Goal: Task Accomplishment & Management: Manage account settings

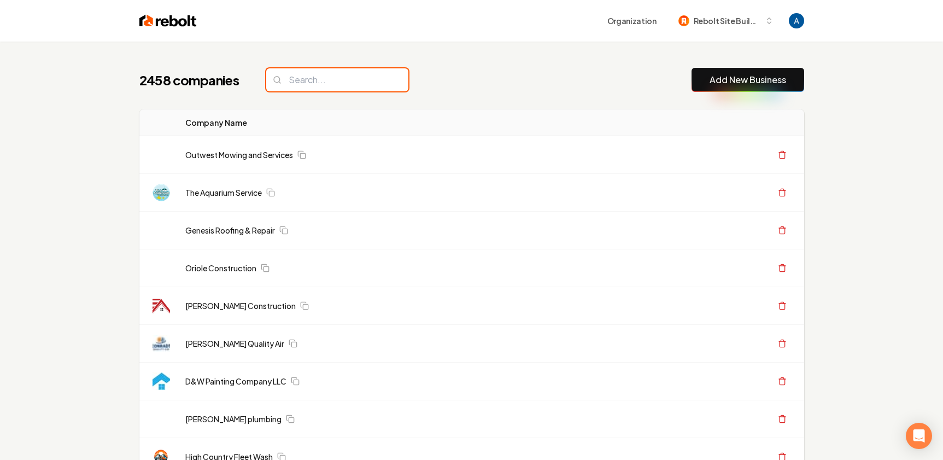
click at [344, 84] on input "search" at bounding box center [337, 79] width 142 height 23
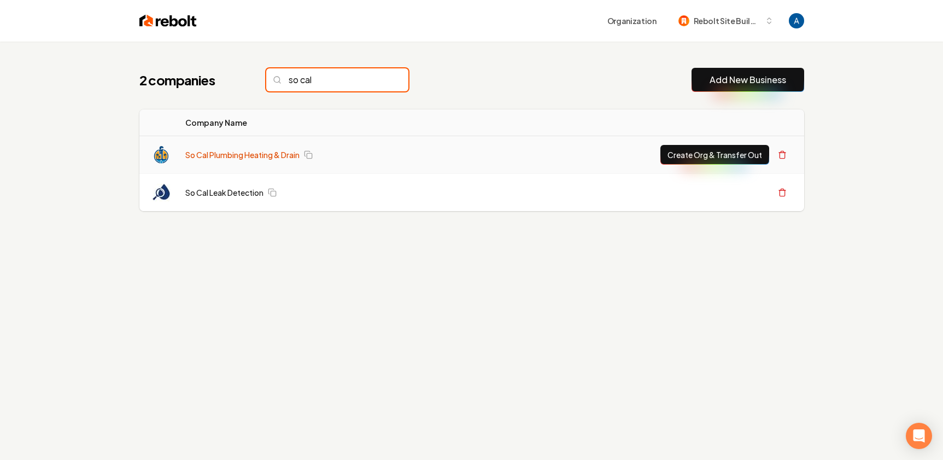
type input "so cal"
click at [262, 152] on link "So Cal Plumbing Heating & Drain" at bounding box center [242, 154] width 114 height 11
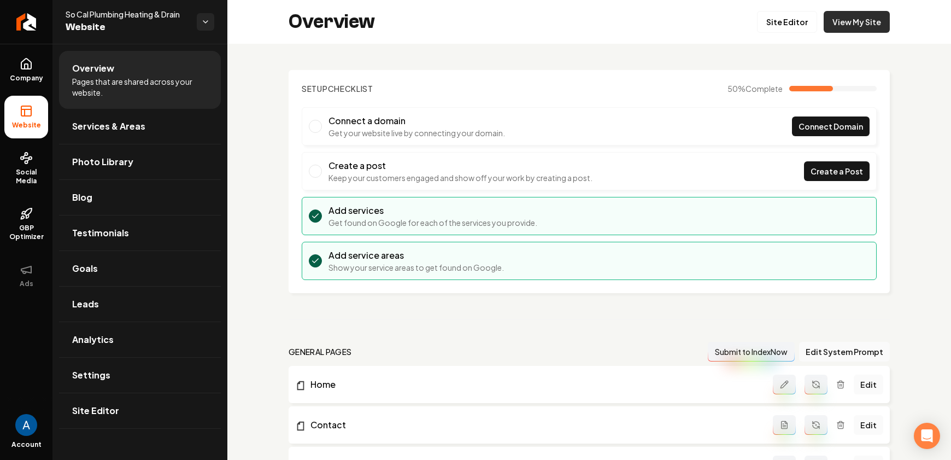
click at [839, 18] on link "View My Site" at bounding box center [857, 22] width 66 height 22
click at [773, 17] on link "Site Editor" at bounding box center [787, 22] width 60 height 22
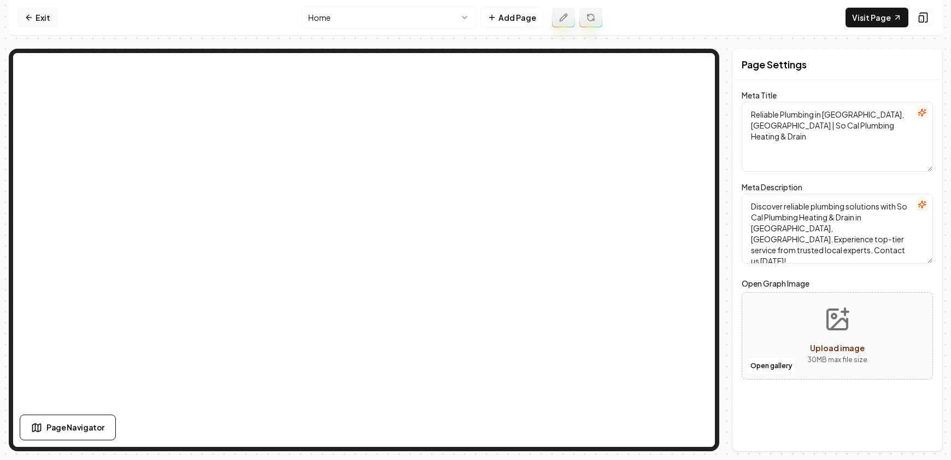
click at [42, 14] on link "Exit" at bounding box center [37, 18] width 40 height 20
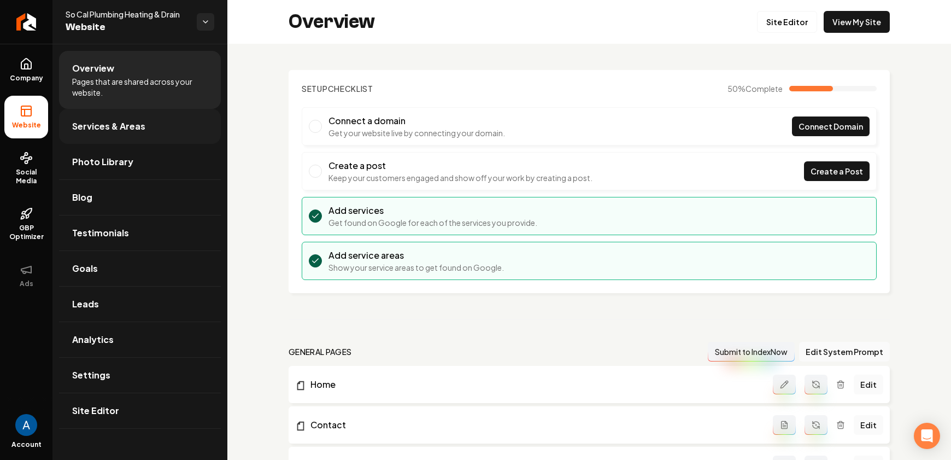
click at [105, 127] on span "Services & Areas" at bounding box center [108, 126] width 73 height 13
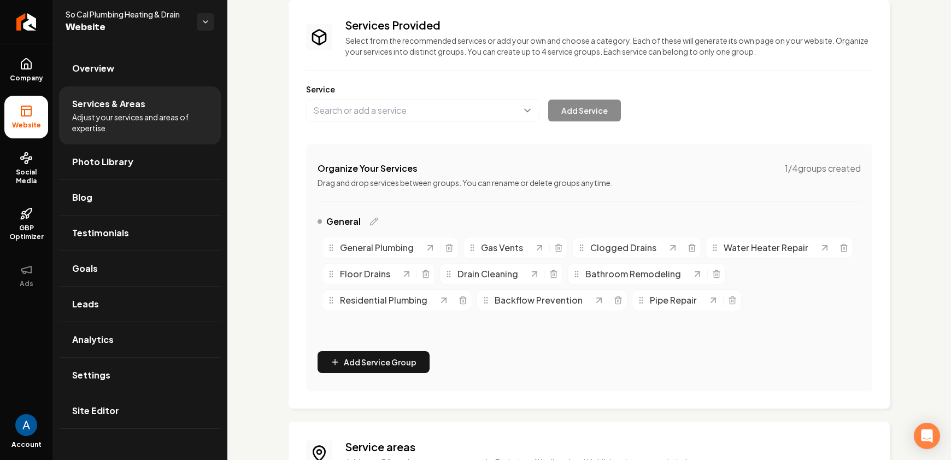
scroll to position [219, 0]
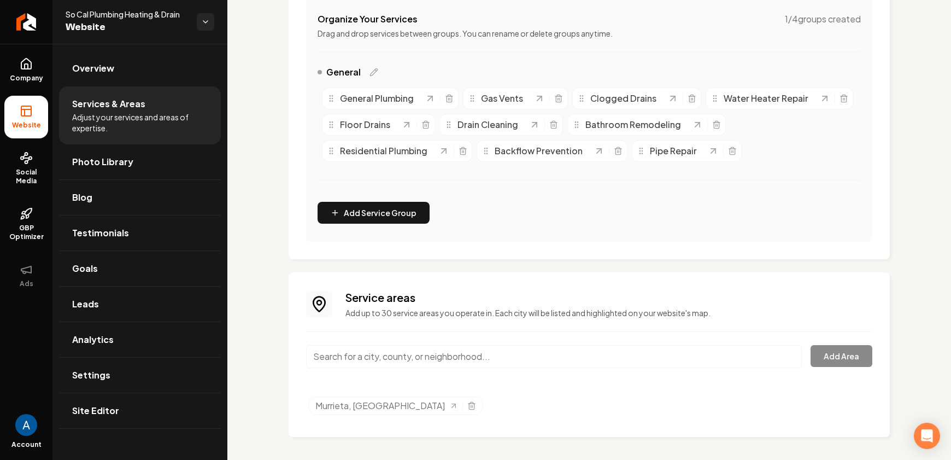
click at [443, 368] on input "Main content area" at bounding box center [554, 356] width 496 height 23
type input "[GEOGRAPHIC_DATA], [GEOGRAPHIC_DATA]"
click at [846, 367] on button "Add Area" at bounding box center [842, 356] width 62 height 22
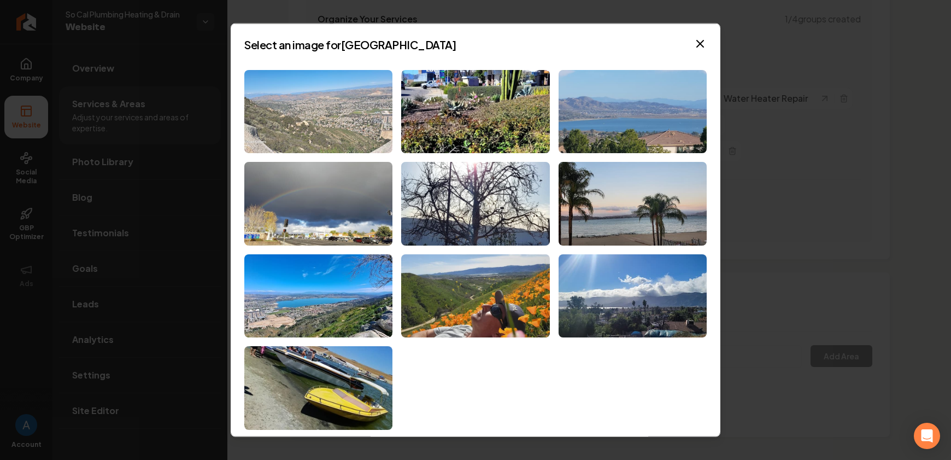
click at [355, 116] on img at bounding box center [318, 111] width 148 height 84
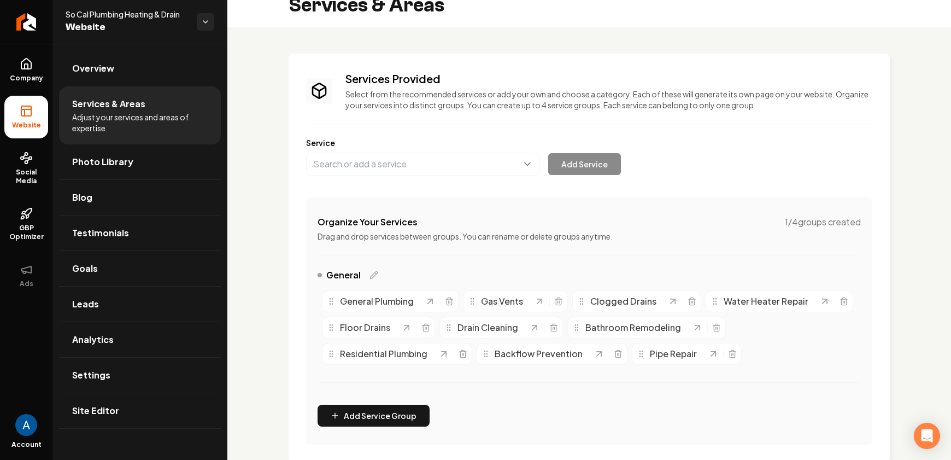
scroll to position [0, 0]
